Goal: Find specific page/section: Find specific page/section

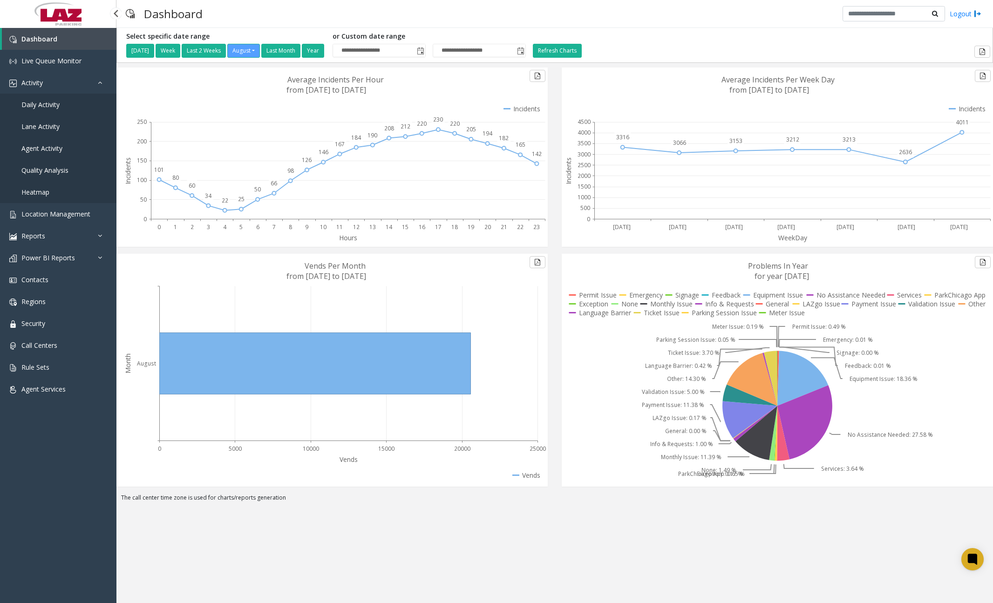
click at [54, 106] on span "Daily Activity" at bounding box center [40, 104] width 38 height 9
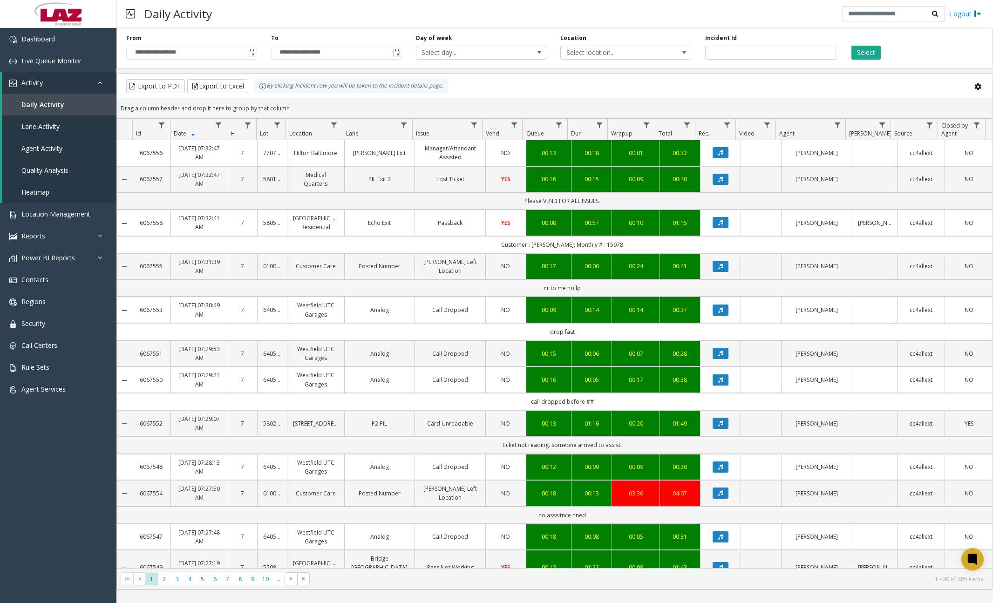
click at [330, 18] on div "Daily Activity Logout" at bounding box center [554, 14] width 876 height 28
click at [256, 55] on span "Toggle popup" at bounding box center [251, 52] width 10 height 15
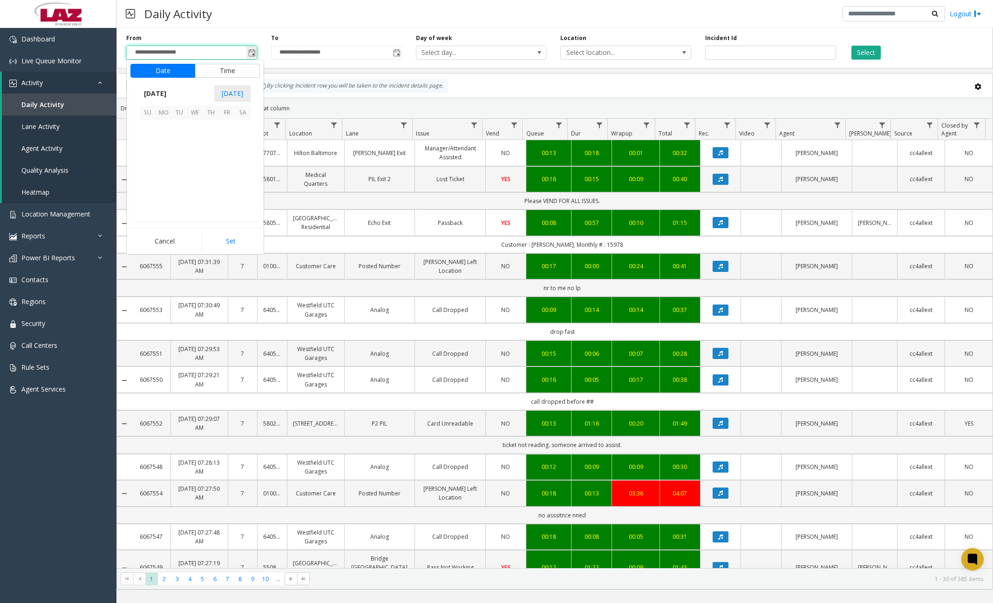
scroll to position [167026, 0]
click at [224, 175] on span "22" at bounding box center [227, 175] width 16 height 16
click at [149, 160] on span "12" at bounding box center [152, 161] width 7 height 9
click at [198, 190] on span "30" at bounding box center [199, 189] width 7 height 9
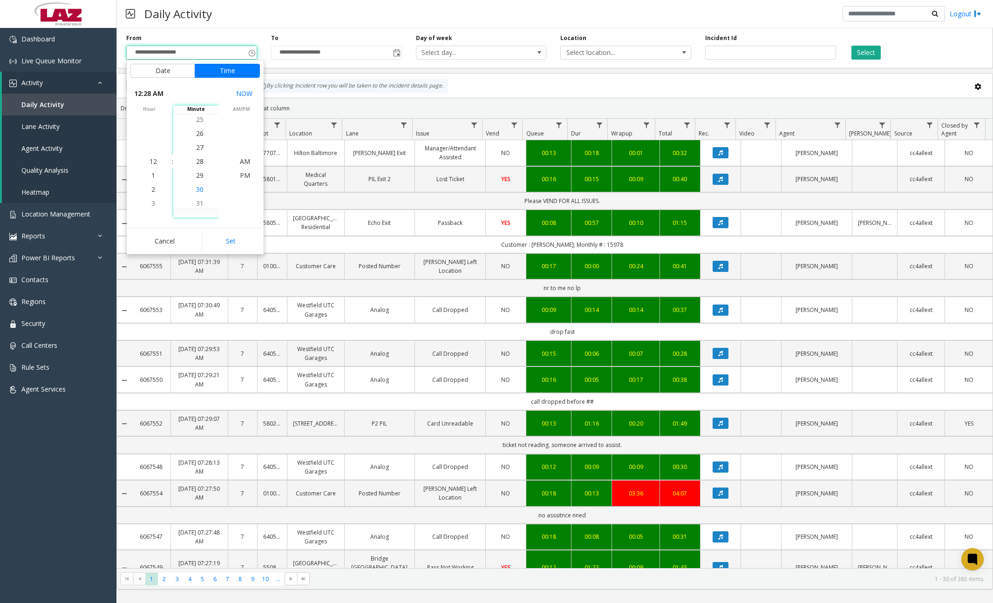
scroll to position [419, 0]
click at [241, 162] on span "AM" at bounding box center [245, 161] width 10 height 9
click at [231, 240] on button "Set" at bounding box center [231, 241] width 59 height 20
type input "**********"
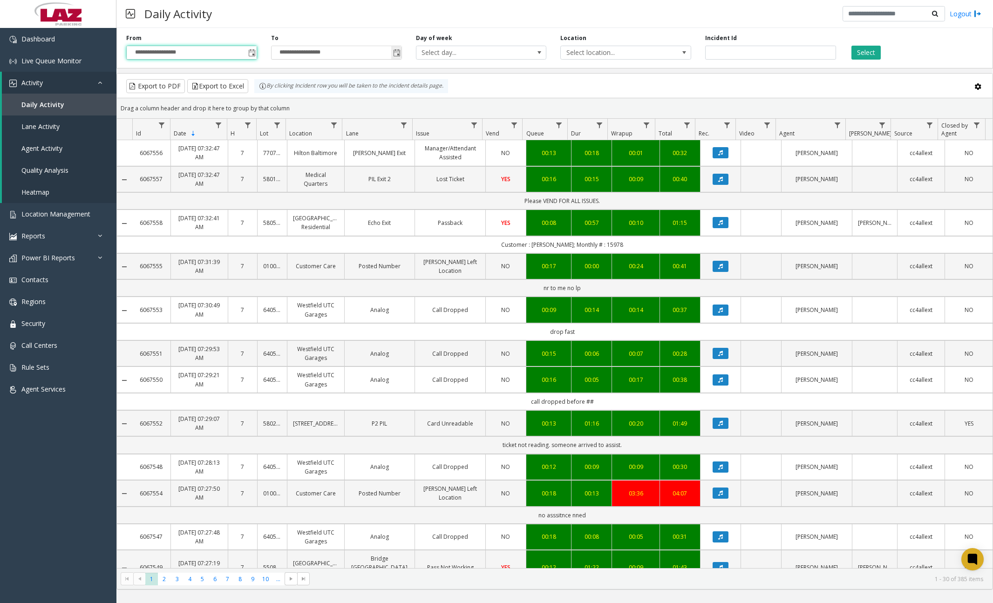
click at [394, 56] on span "Toggle popup" at bounding box center [396, 52] width 7 height 7
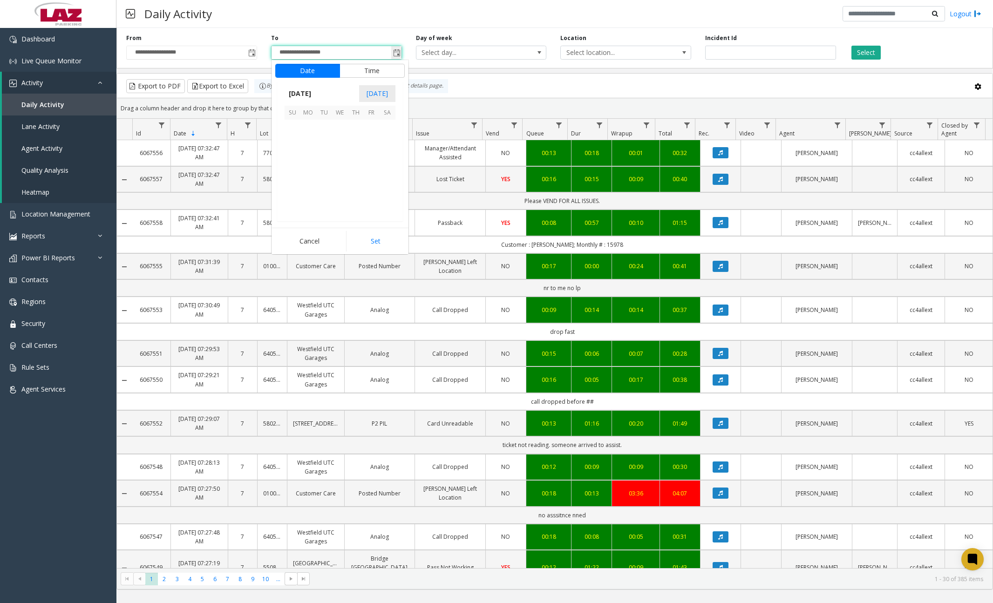
scroll to position [14, 0]
click at [372, 173] on span "22" at bounding box center [372, 175] width 16 height 16
click at [296, 162] on span "7" at bounding box center [298, 161] width 4 height 9
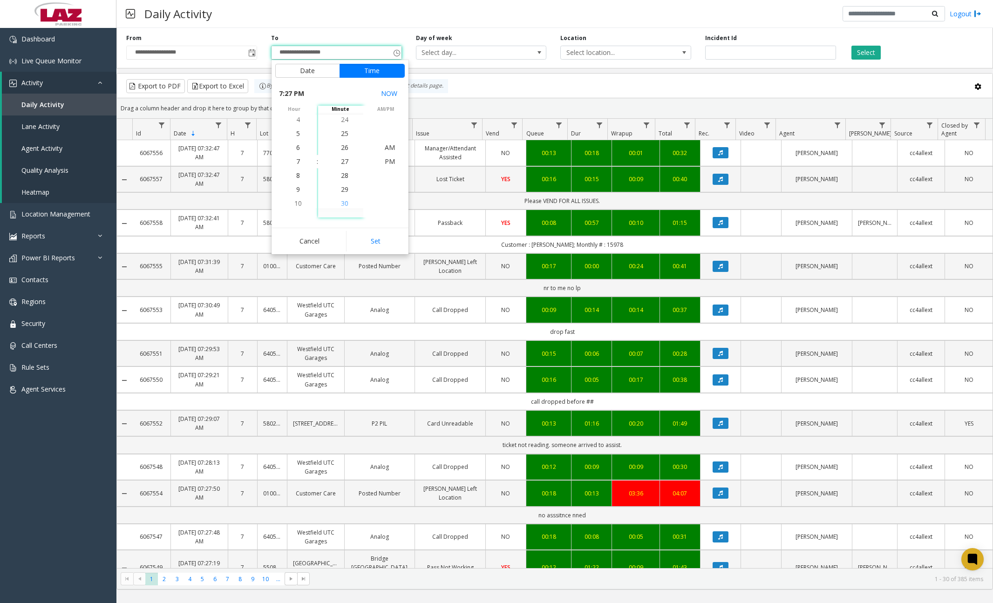
click at [341, 203] on span "30" at bounding box center [344, 203] width 7 height 9
click at [341, 162] on span "30" at bounding box center [344, 161] width 7 height 9
click at [389, 148] on span "AM" at bounding box center [390, 147] width 10 height 9
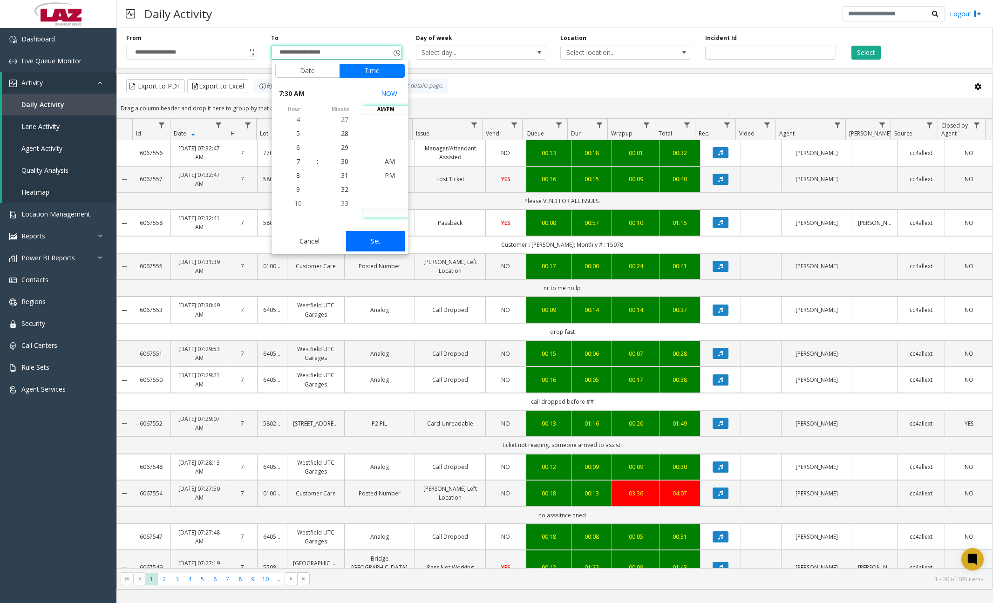
click at [384, 241] on button "Set" at bounding box center [375, 241] width 59 height 20
type input "**********"
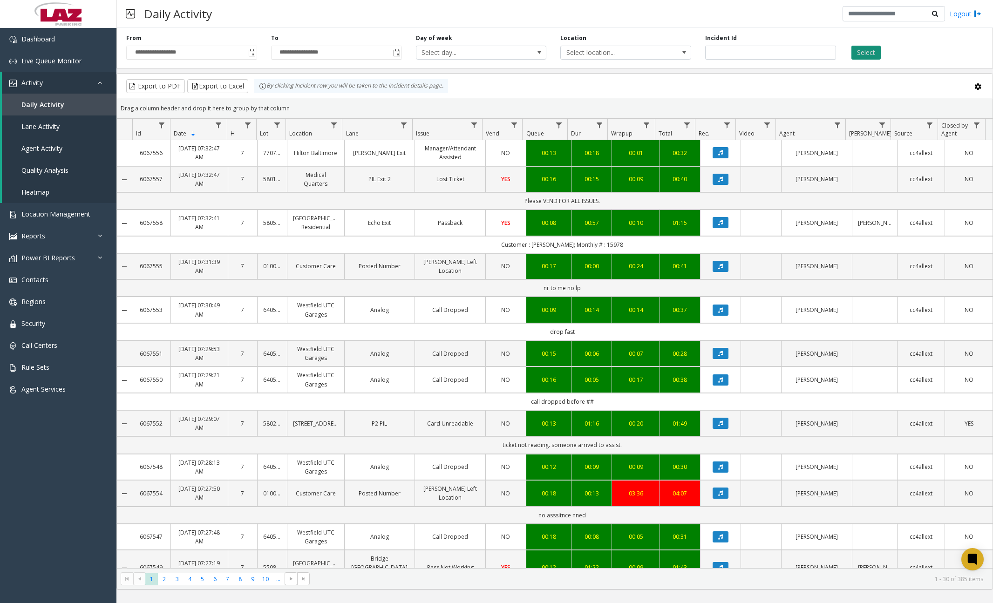
click at [866, 55] on button "Select" at bounding box center [865, 53] width 29 height 14
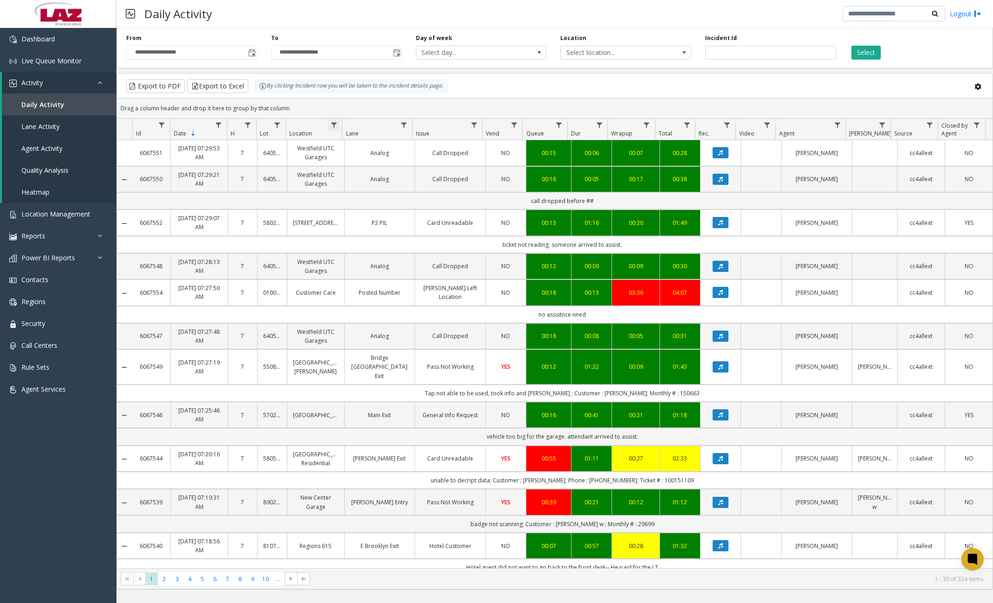
click at [336, 123] on span "Data table" at bounding box center [333, 125] width 7 height 7
click at [355, 169] on input "Location Filter" at bounding box center [373, 165] width 79 height 16
type input "******"
click at [400, 250] on button "Filter" at bounding box center [394, 252] width 38 height 20
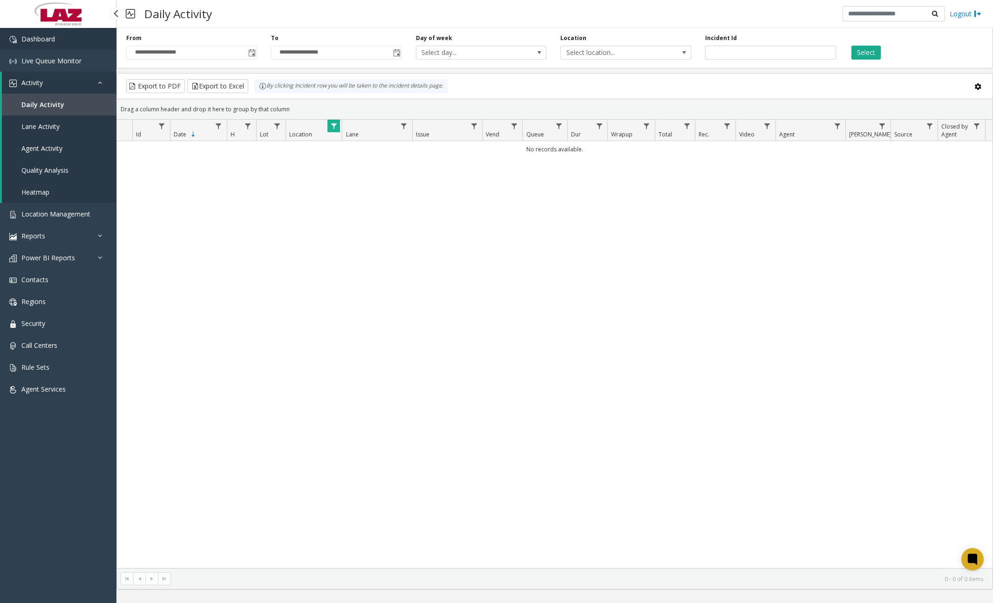
click at [73, 32] on link "Dashboard" at bounding box center [58, 39] width 116 height 22
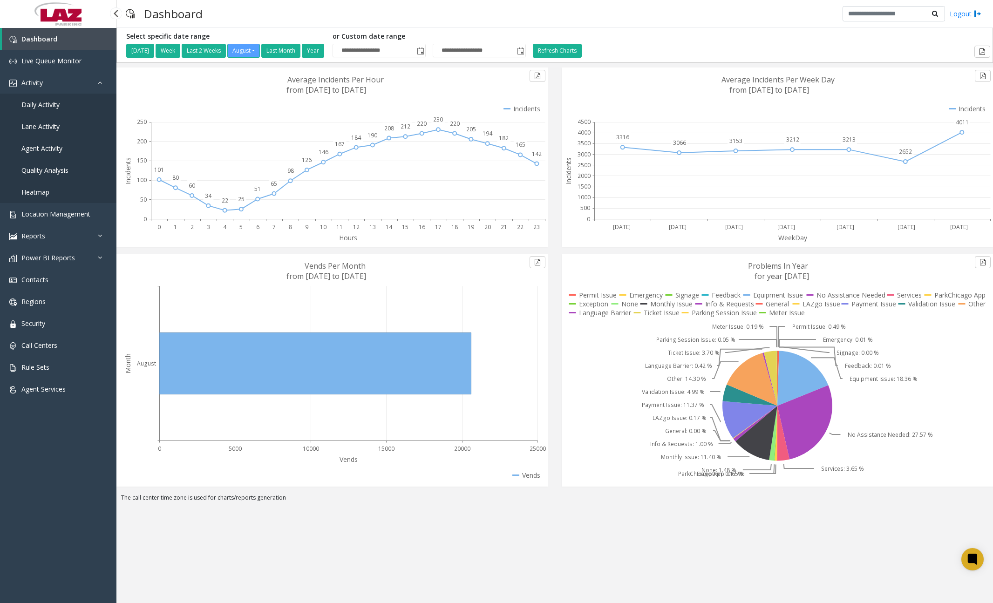
click at [61, 104] on link "Daily Activity" at bounding box center [58, 105] width 116 height 22
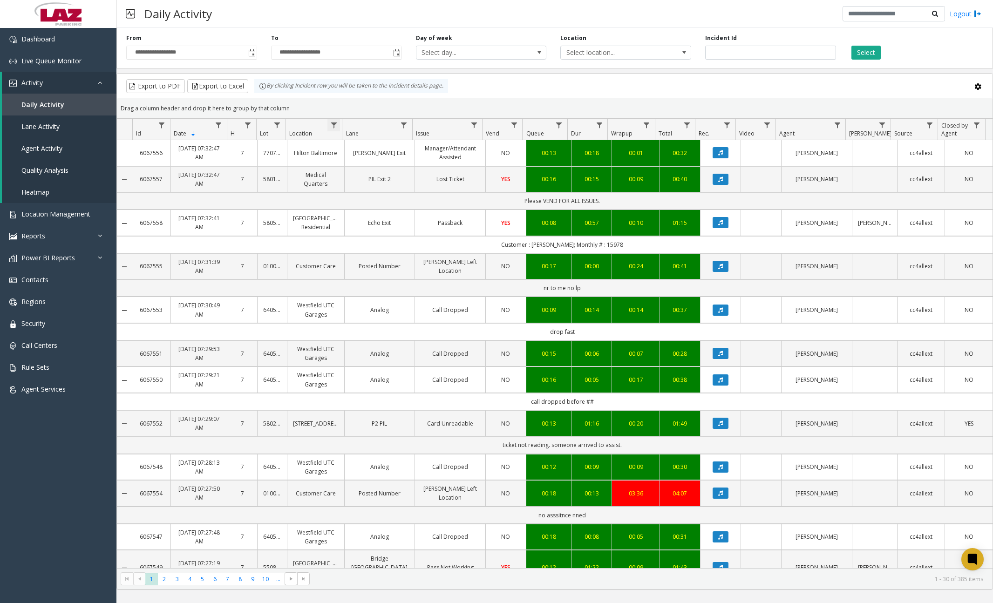
click at [334, 124] on span "Data table" at bounding box center [333, 125] width 7 height 7
click at [373, 163] on input "Location Filter" at bounding box center [373, 165] width 79 height 16
type input "******"
click at [392, 250] on button "Filter" at bounding box center [394, 252] width 38 height 20
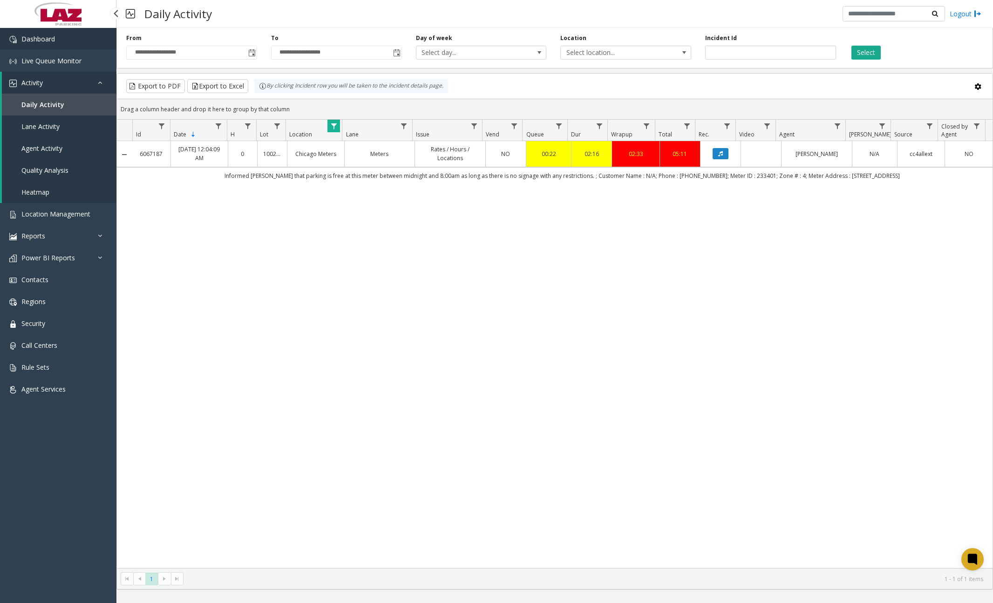
click at [59, 38] on link "Dashboard" at bounding box center [58, 39] width 116 height 22
